Goal: Information Seeking & Learning: Check status

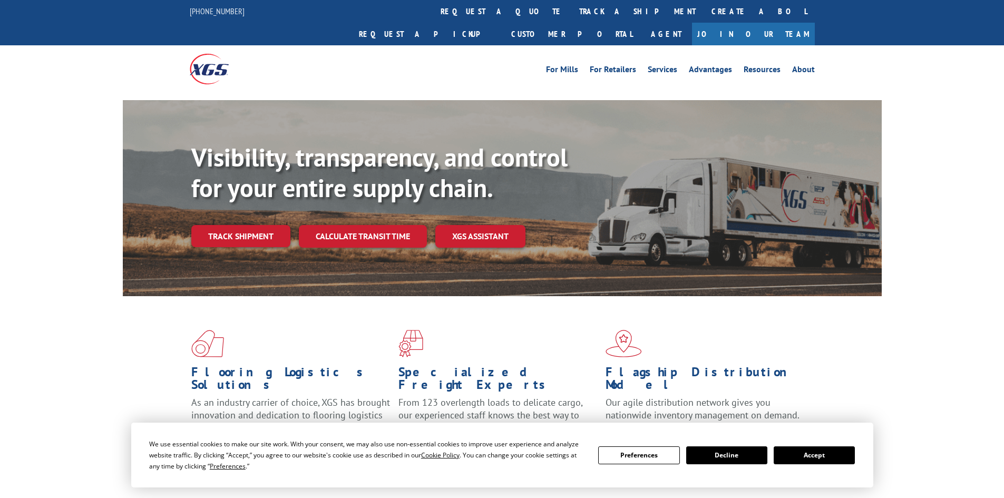
click at [226, 225] on link "Track shipment" at bounding box center [240, 236] width 99 height 22
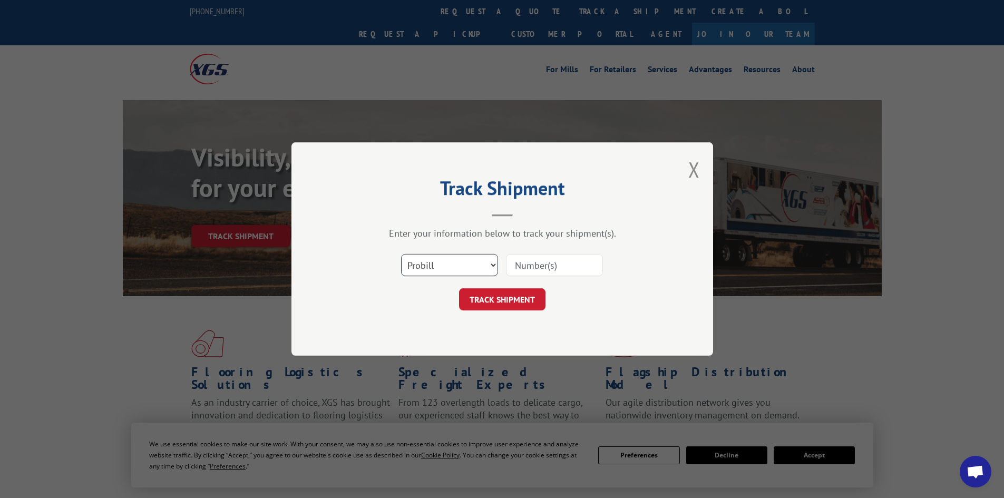
click at [422, 264] on select "Select category... Probill BOL PO" at bounding box center [449, 265] width 97 height 22
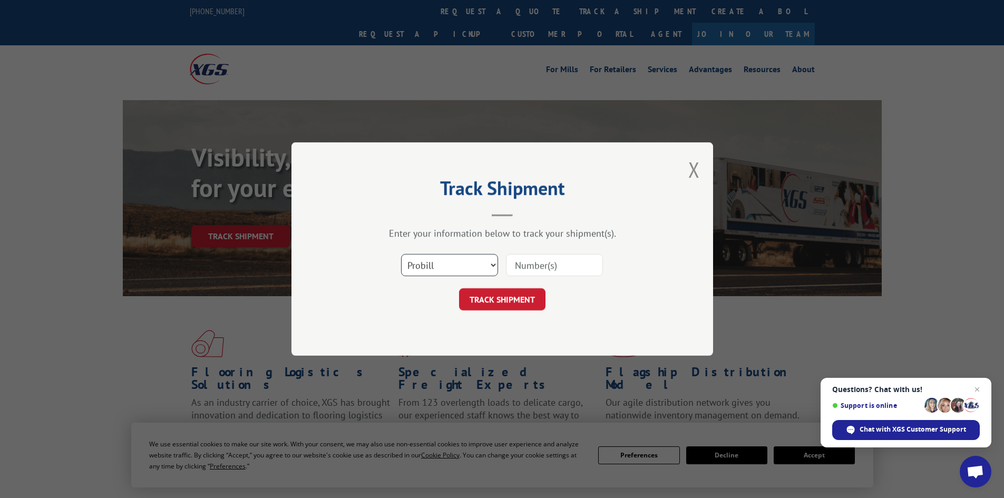
select select "bol"
click at [401, 254] on select "Select category... Probill BOL PO" at bounding box center [449, 265] width 97 height 22
click at [554, 263] on input at bounding box center [554, 265] width 97 height 22
paste input "5125092"
type input "5125092"
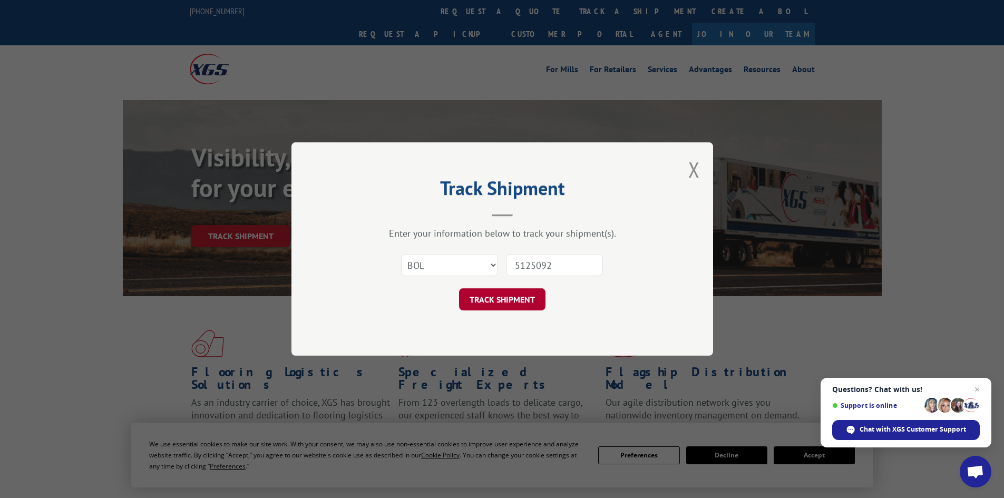
click at [508, 308] on button "TRACK SHIPMENT" at bounding box center [502, 299] width 86 height 22
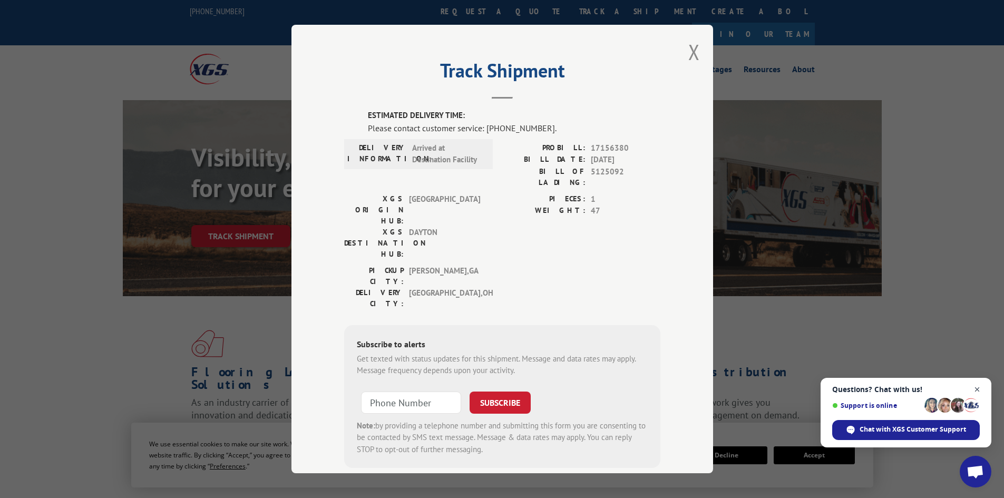
click at [977, 391] on span "Close chat" at bounding box center [977, 389] width 13 height 13
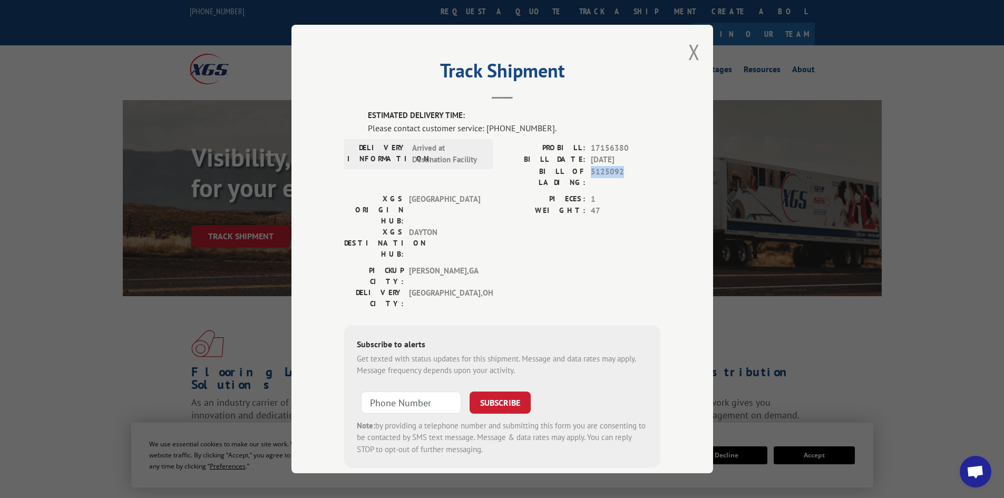
drag, startPoint x: 586, startPoint y: 171, endPoint x: 661, endPoint y: 174, distance: 75.4
click at [661, 174] on div "Track Shipment ESTIMATED DELIVERY TIME: Please contact customer service: [PHONE…" at bounding box center [503, 249] width 422 height 449
drag, startPoint x: 587, startPoint y: 173, endPoint x: 610, endPoint y: 178, distance: 23.3
click at [610, 178] on div "PROBILL: 17156380 BILL DATE: [DATE] BILL OF LADING: 5125092" at bounding box center [581, 167] width 158 height 51
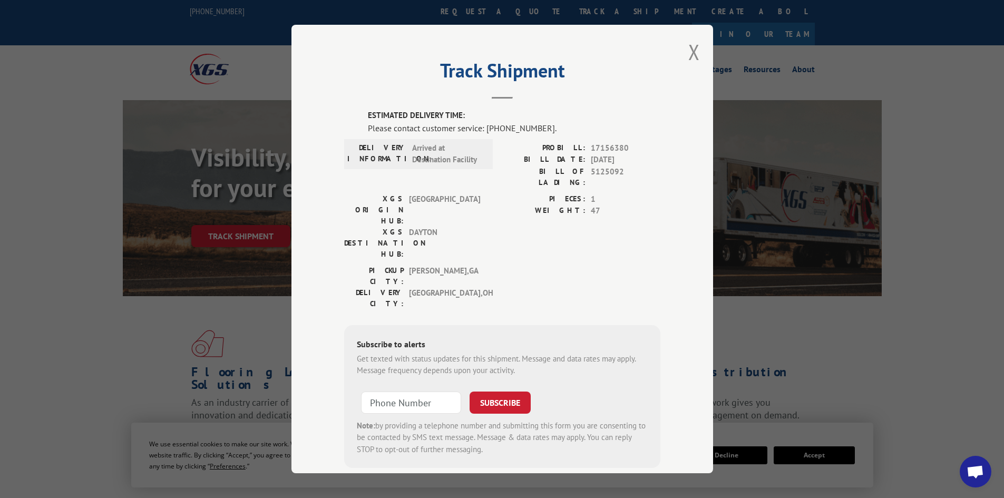
click at [641, 193] on span "1" at bounding box center [626, 199] width 70 height 12
